Goal: Task Accomplishment & Management: Complete application form

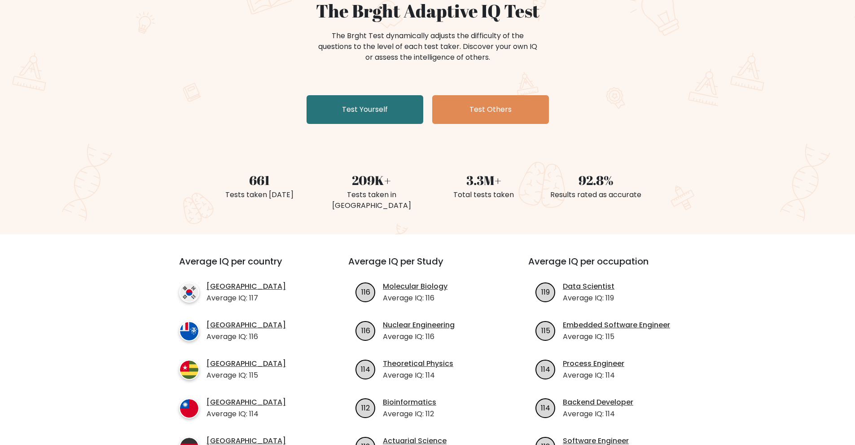
scroll to position [90, 0]
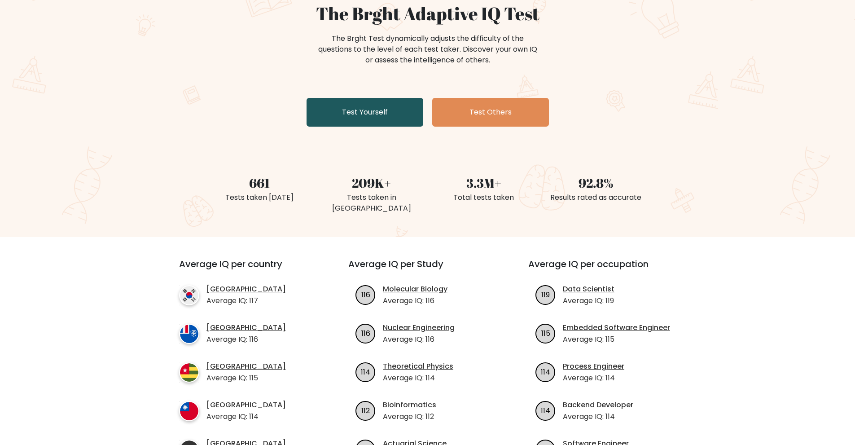
click at [353, 116] on link "Test Yourself" at bounding box center [365, 112] width 117 height 29
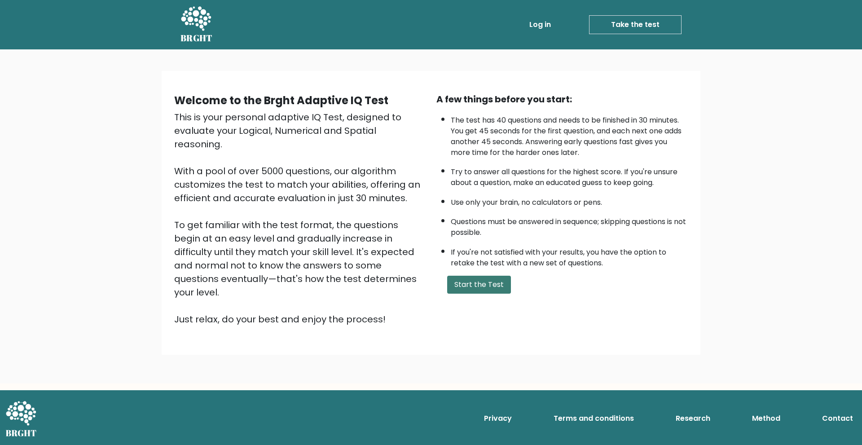
click at [463, 282] on button "Start the Test" at bounding box center [479, 285] width 64 height 18
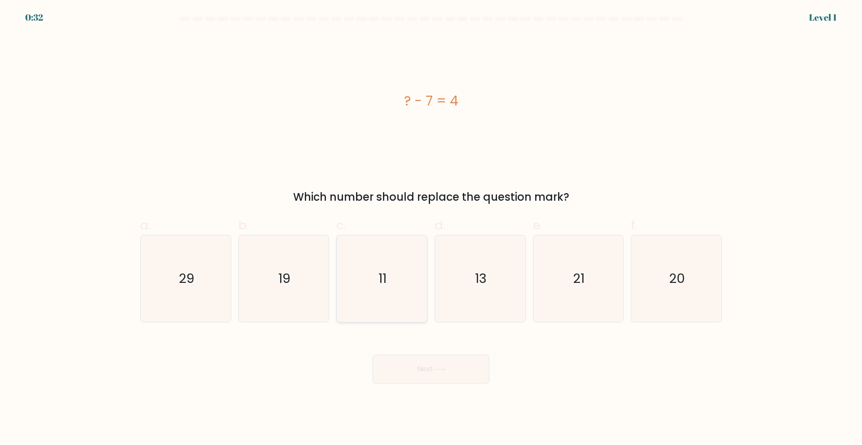
click at [399, 276] on icon "11" at bounding box center [381, 278] width 87 height 87
click at [431, 228] on input "c. 11" at bounding box center [431, 226] width 0 height 6
radio input "true"
click at [438, 368] on icon at bounding box center [439, 369] width 12 height 5
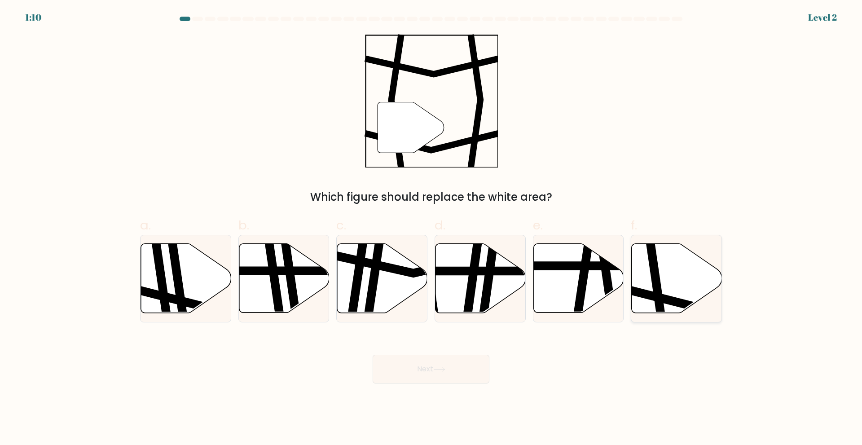
click at [665, 271] on icon at bounding box center [677, 277] width 90 height 69
click at [431, 228] on input "f." at bounding box center [431, 226] width 0 height 6
radio input "true"
click at [445, 379] on button "Next" at bounding box center [431, 369] width 117 height 29
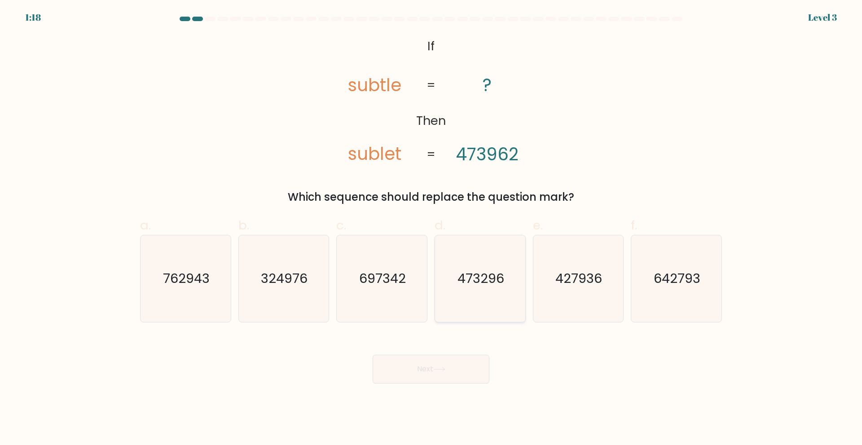
click at [488, 284] on text "473296" at bounding box center [480, 278] width 47 height 18
click at [431, 228] on input "d. 473296" at bounding box center [431, 226] width 0 height 6
radio input "true"
click at [459, 372] on button "Next" at bounding box center [431, 369] width 117 height 29
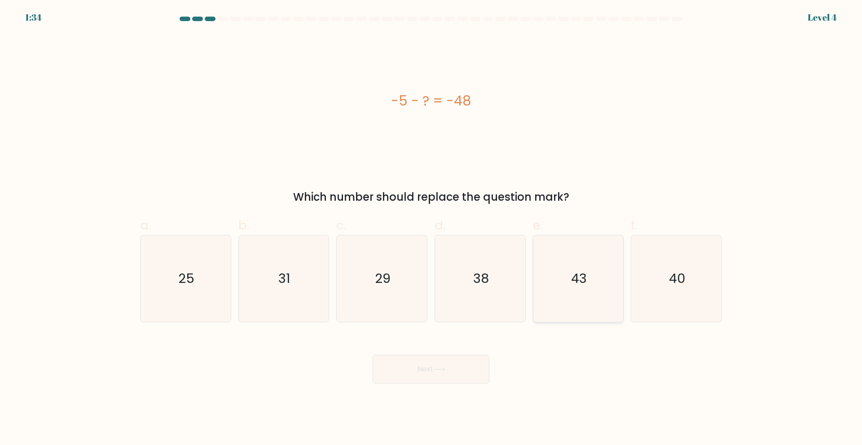
click at [585, 287] on text "43" at bounding box center [579, 278] width 16 height 18
click at [431, 228] on input "e. 43" at bounding box center [431, 226] width 0 height 6
radio input "true"
click at [429, 374] on button "Next" at bounding box center [431, 369] width 117 height 29
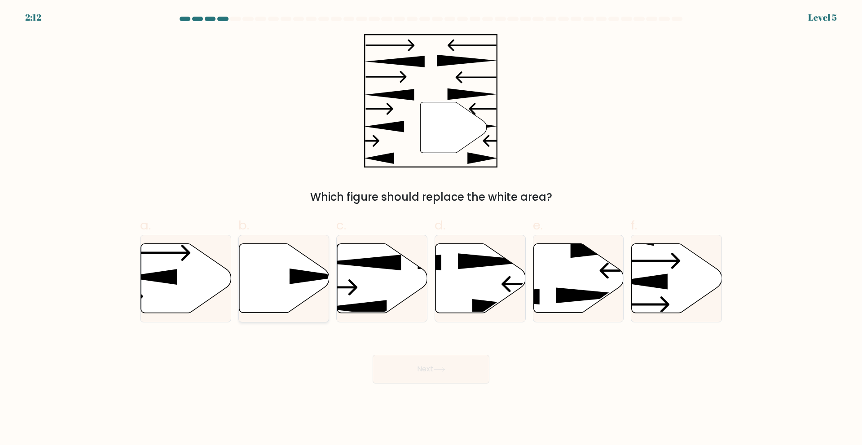
click at [283, 279] on icon at bounding box center [284, 277] width 90 height 69
click at [431, 228] on input "b." at bounding box center [431, 226] width 0 height 6
radio input "true"
click at [458, 373] on button "Next" at bounding box center [431, 369] width 117 height 29
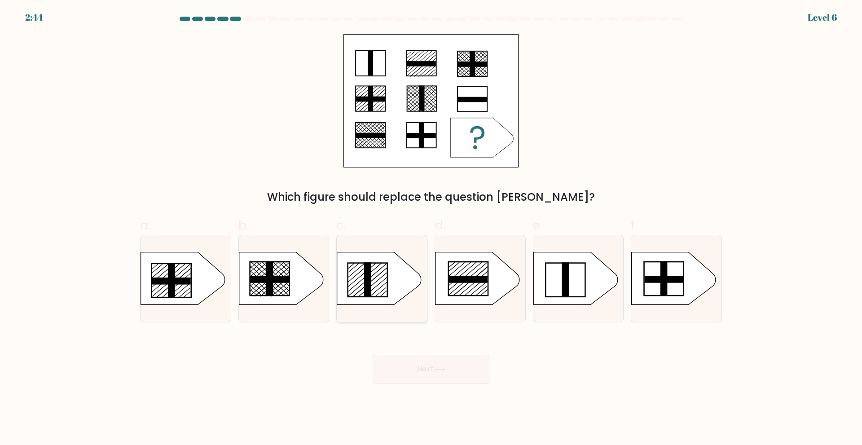
click at [365, 285] on rect at bounding box center [367, 279] width 7 height 34
click at [431, 228] on input "c." at bounding box center [431, 226] width 0 height 6
radio input "true"
click at [444, 369] on icon at bounding box center [439, 369] width 11 height 4
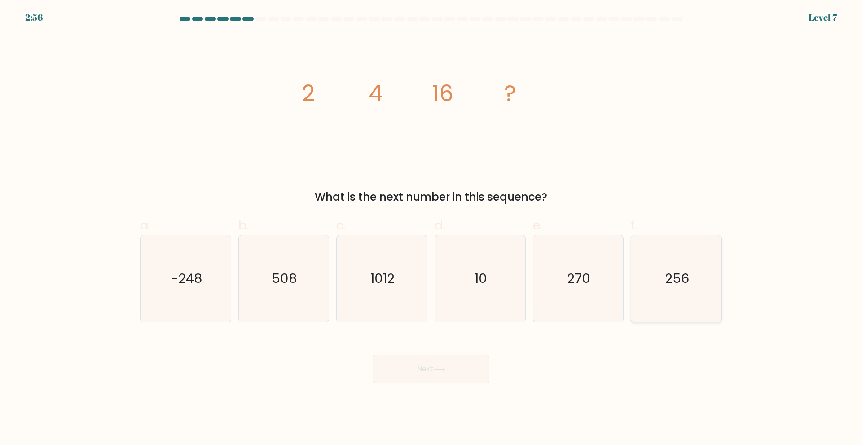
click at [660, 273] on icon "256" at bounding box center [676, 278] width 87 height 87
click at [431, 228] on input "f. 256" at bounding box center [431, 226] width 0 height 6
radio input "true"
click at [430, 367] on button "Next" at bounding box center [431, 369] width 117 height 29
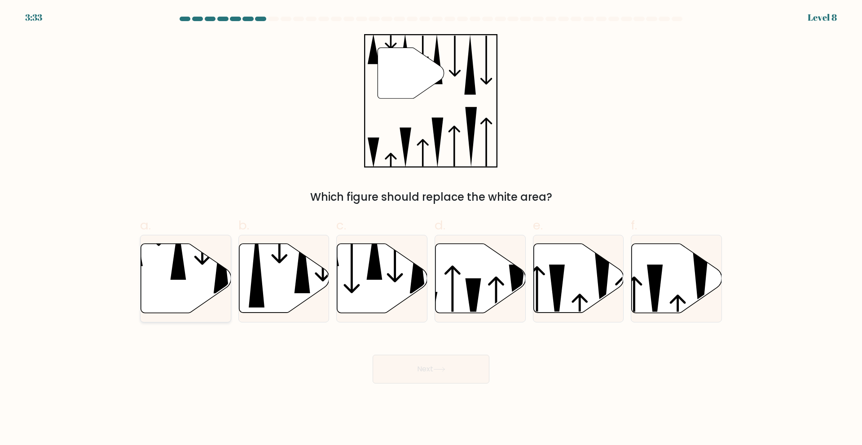
click at [175, 274] on icon at bounding box center [179, 252] width 16 height 54
click at [431, 228] on input "a." at bounding box center [431, 226] width 0 height 6
radio input "true"
click at [441, 373] on button "Next" at bounding box center [431, 369] width 117 height 29
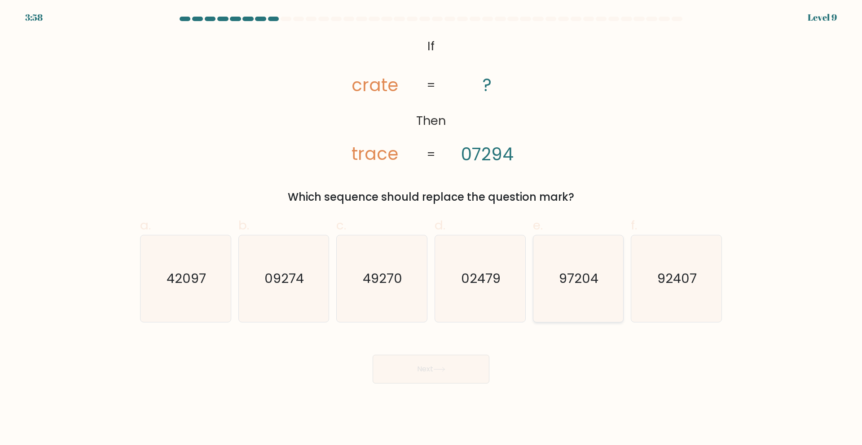
click at [595, 292] on icon "97204" at bounding box center [578, 278] width 87 height 87
click at [431, 228] on input "e. 97204" at bounding box center [431, 226] width 0 height 6
radio input "true"
click at [443, 373] on button "Next" at bounding box center [431, 369] width 117 height 29
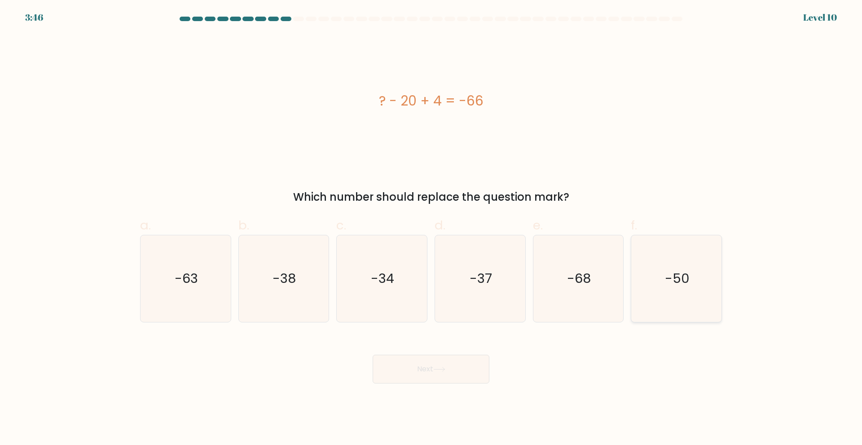
drag, startPoint x: 714, startPoint y: 281, endPoint x: 705, endPoint y: 275, distance: 10.7
click at [715, 281] on icon "-50" at bounding box center [676, 278] width 87 height 87
click at [431, 228] on input "f. -50" at bounding box center [431, 226] width 0 height 6
radio input "true"
click at [463, 366] on button "Next" at bounding box center [431, 369] width 117 height 29
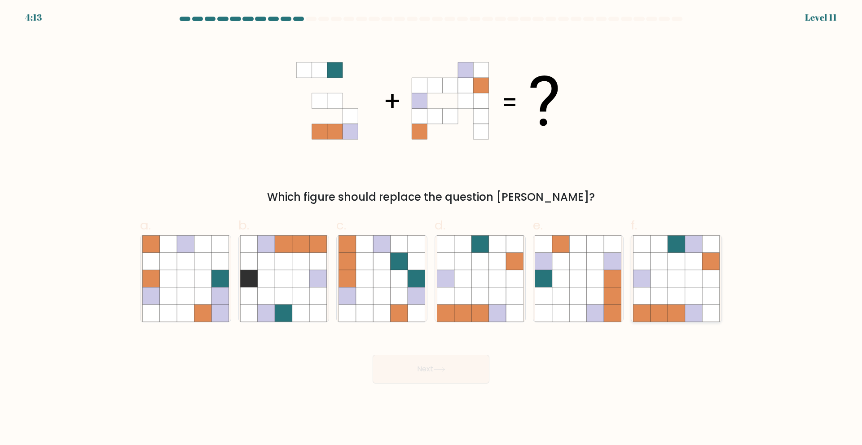
click at [651, 245] on icon at bounding box center [658, 243] width 17 height 17
click at [431, 228] on input "f." at bounding box center [431, 226] width 0 height 6
radio input "true"
click at [464, 364] on button "Next" at bounding box center [431, 369] width 117 height 29
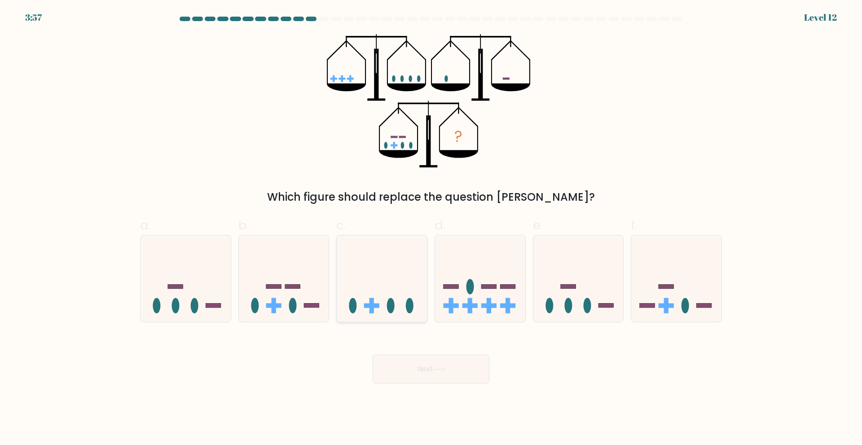
click at [363, 267] on icon at bounding box center [382, 278] width 90 height 75
click at [431, 228] on input "c." at bounding box center [431, 226] width 0 height 6
radio input "true"
click at [428, 367] on button "Next" at bounding box center [431, 369] width 117 height 29
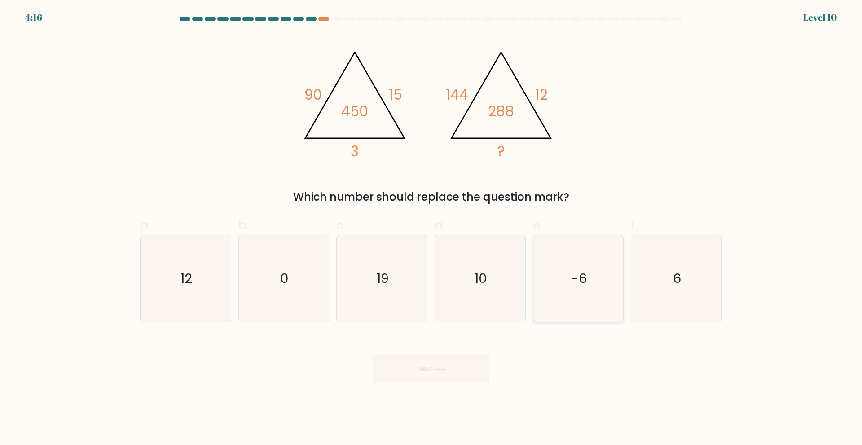
click at [582, 273] on text "-6" at bounding box center [579, 278] width 16 height 18
click at [431, 228] on input "e. -6" at bounding box center [431, 226] width 0 height 6
radio input "true"
click at [418, 368] on button "Next" at bounding box center [431, 369] width 117 height 29
